Goal: Task Accomplishment & Management: Complete application form

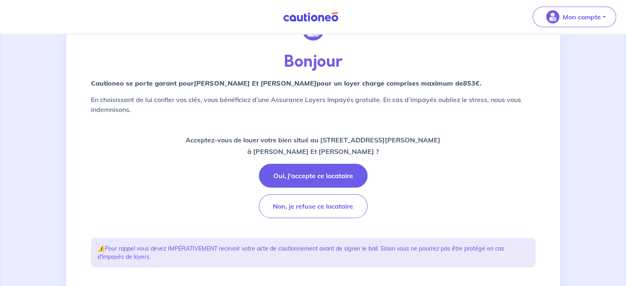
scroll to position [59, 0]
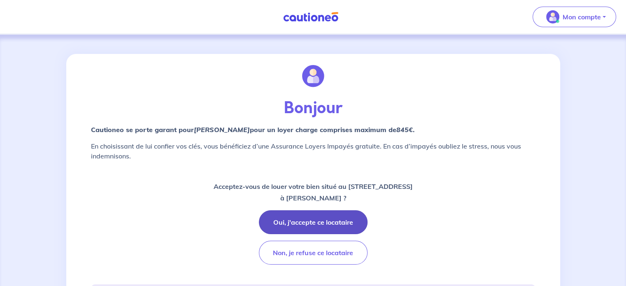
click at [316, 228] on button "Oui, j'accepte ce locataire" at bounding box center [313, 222] width 109 height 24
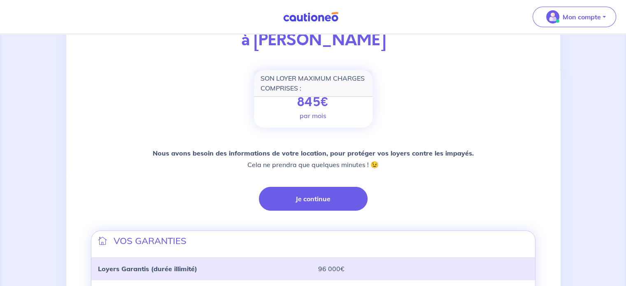
scroll to position [110, 0]
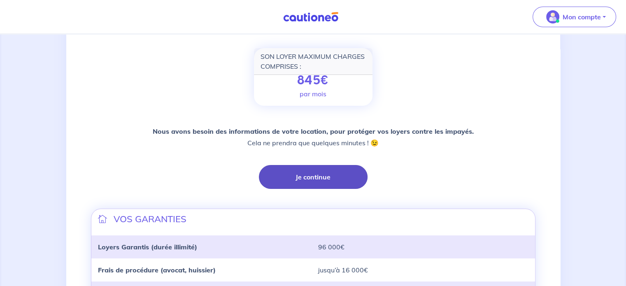
click at [306, 177] on button "Je continue" at bounding box center [313, 177] width 109 height 24
click at [306, 180] on button "Je continue" at bounding box center [313, 177] width 109 height 24
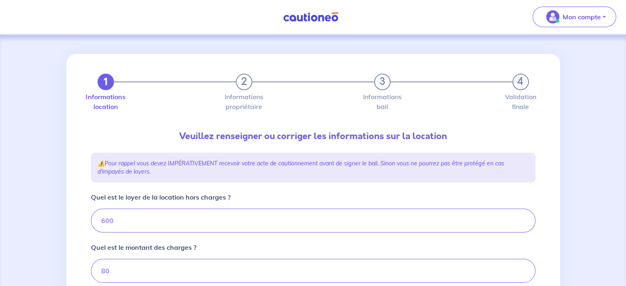
type input "680"
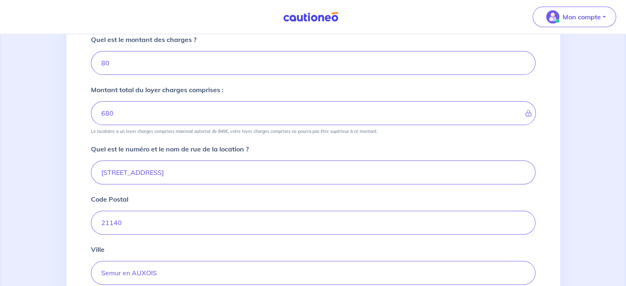
scroll to position [219, 0]
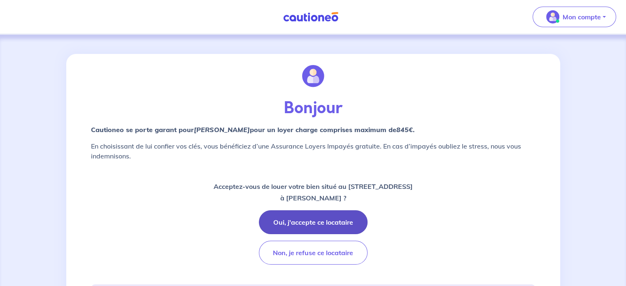
click at [317, 224] on button "Oui, j'accepte ce locataire" at bounding box center [313, 222] width 109 height 24
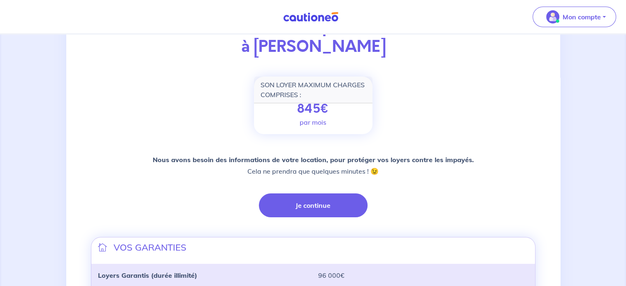
scroll to position [91, 0]
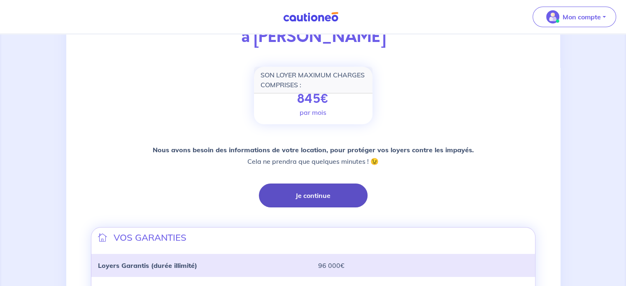
click at [290, 187] on button "Je continue" at bounding box center [313, 196] width 109 height 24
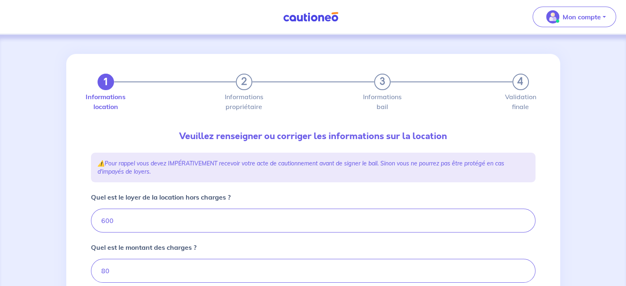
type input "680"
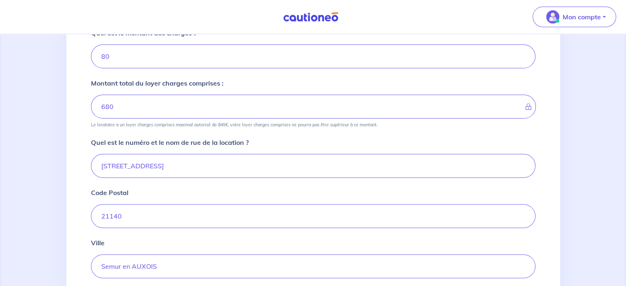
scroll to position [217, 0]
